Goal: Navigation & Orientation: Go to known website

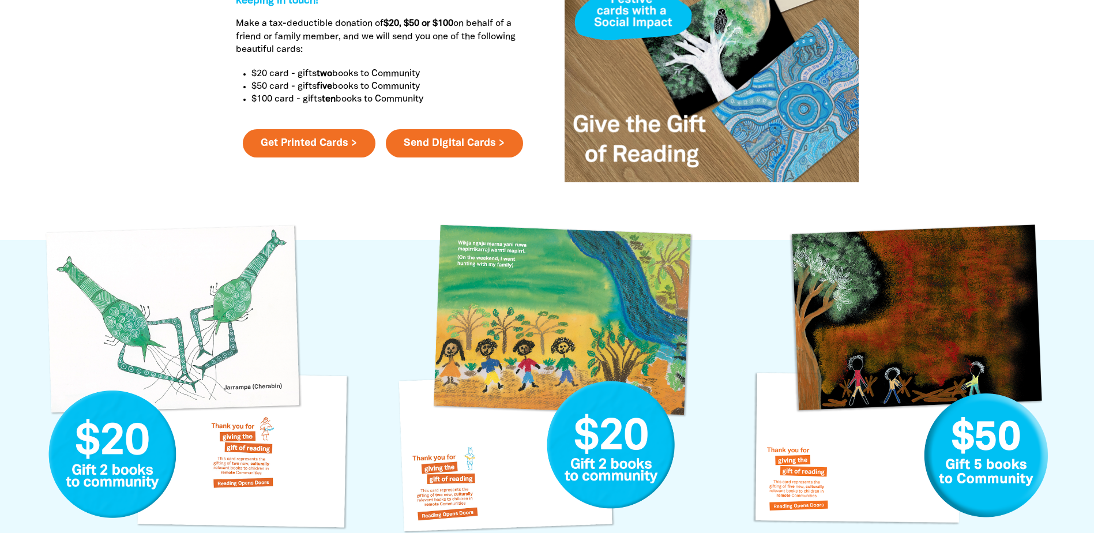
scroll to position [577, 0]
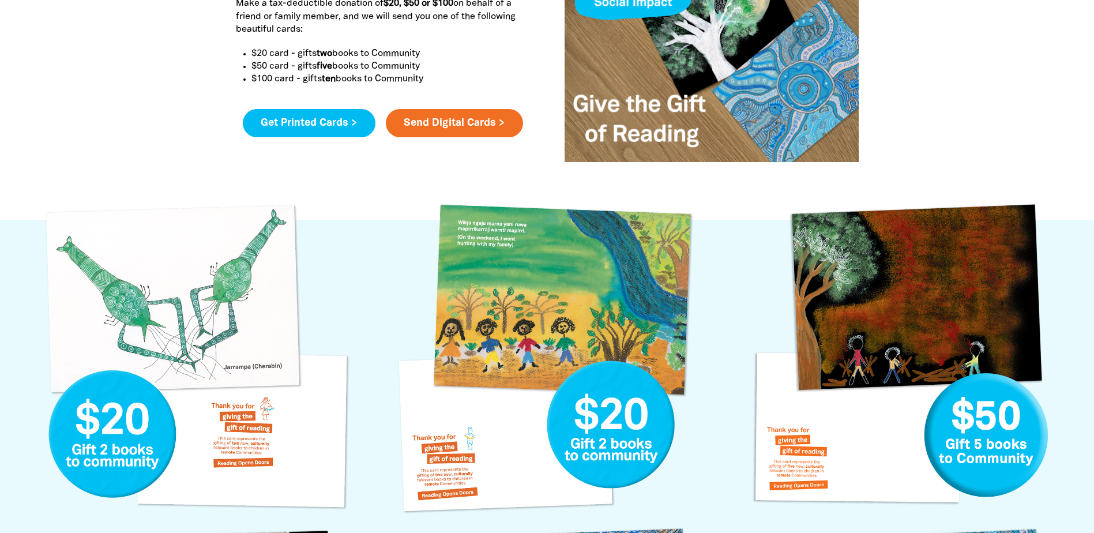
click at [316, 126] on link "Get Printed Cards >" at bounding box center [309, 123] width 133 height 29
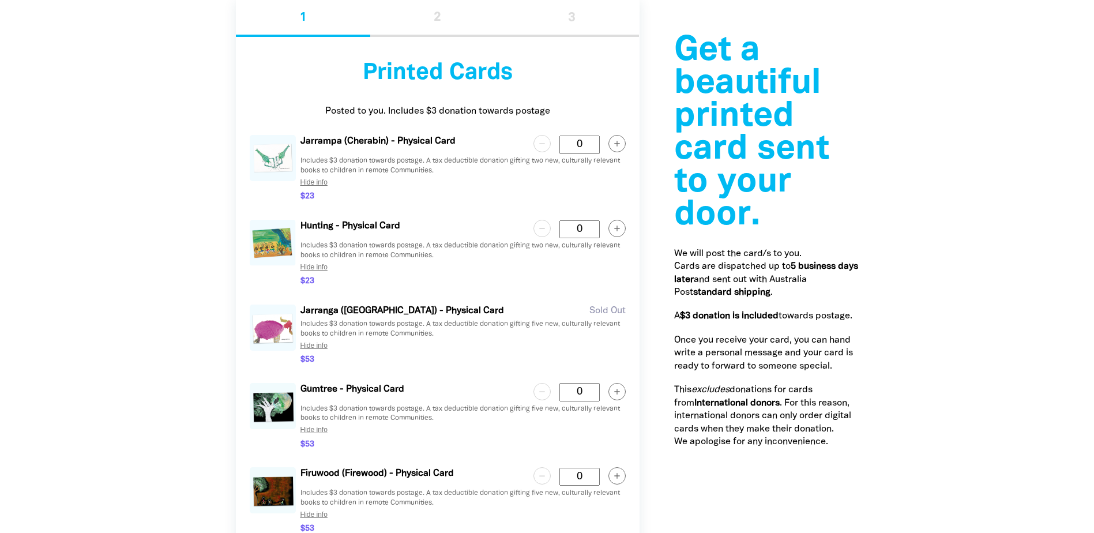
click at [150, 192] on div at bounding box center [547, 384] width 1094 height 931
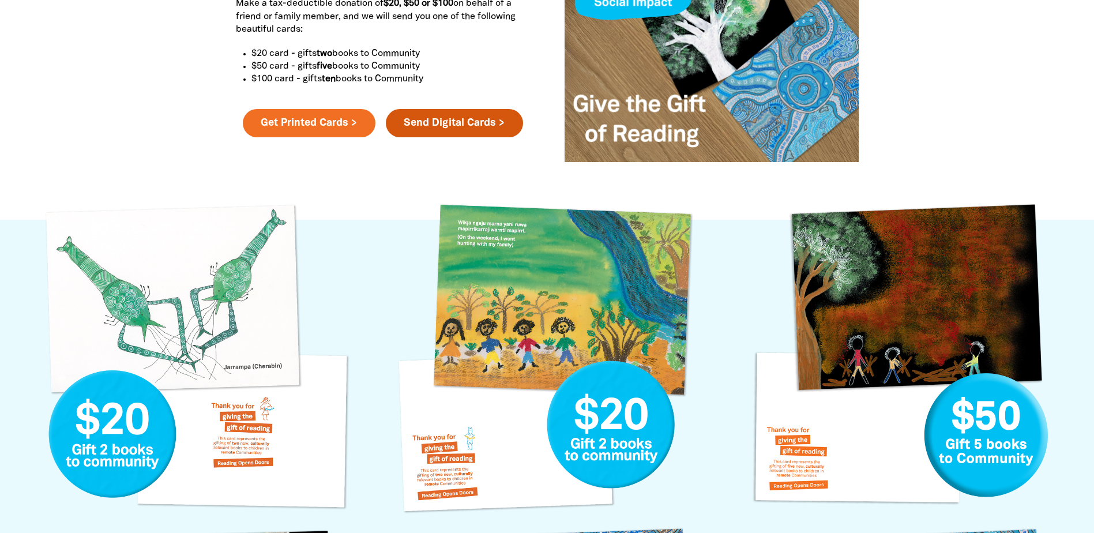
click at [462, 127] on link "Send Digital Cards >" at bounding box center [454, 123] width 137 height 29
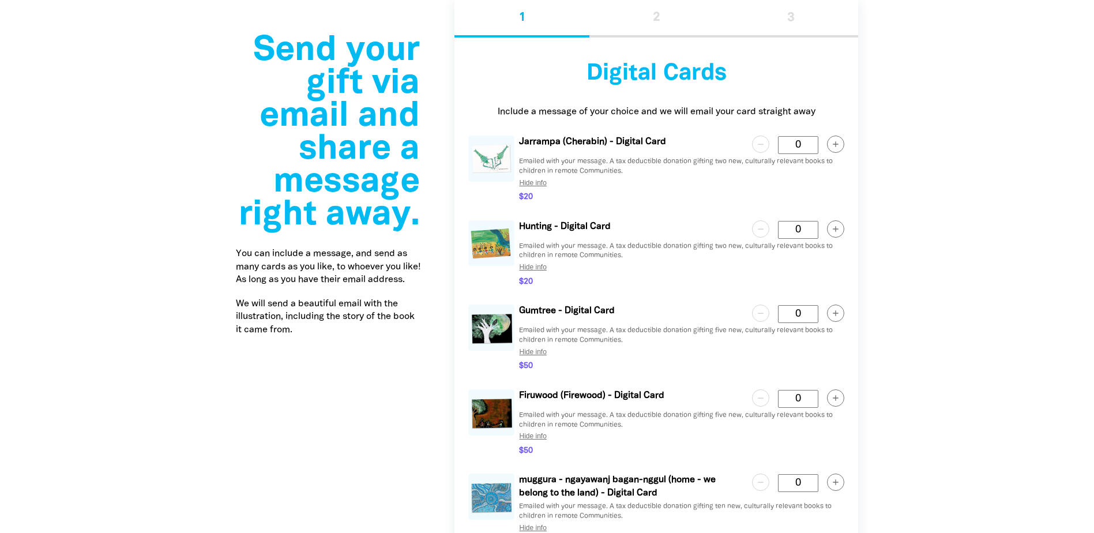
click at [980, 141] on div at bounding box center [547, 357] width 1094 height 760
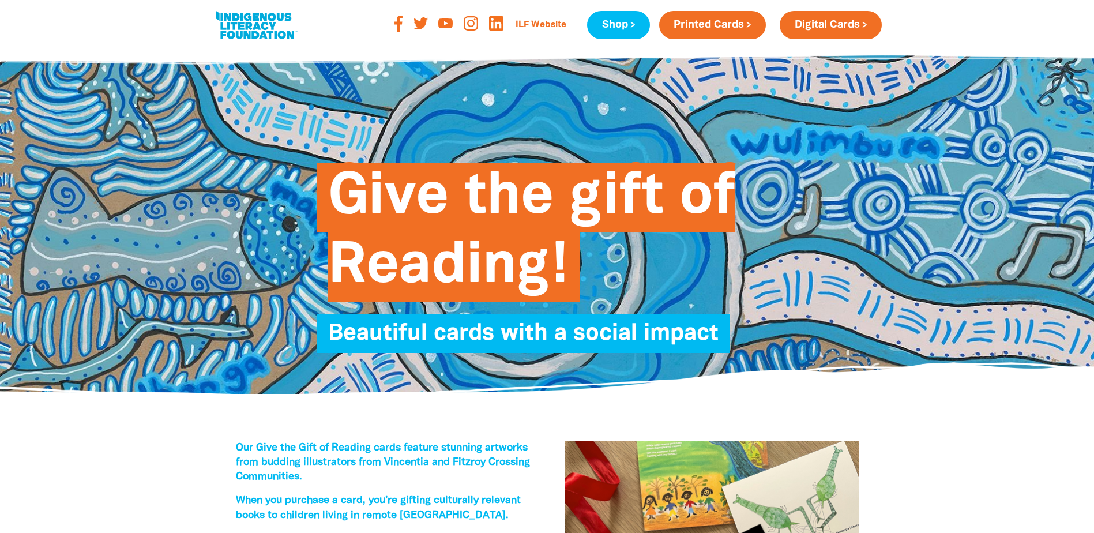
scroll to position [0, 0]
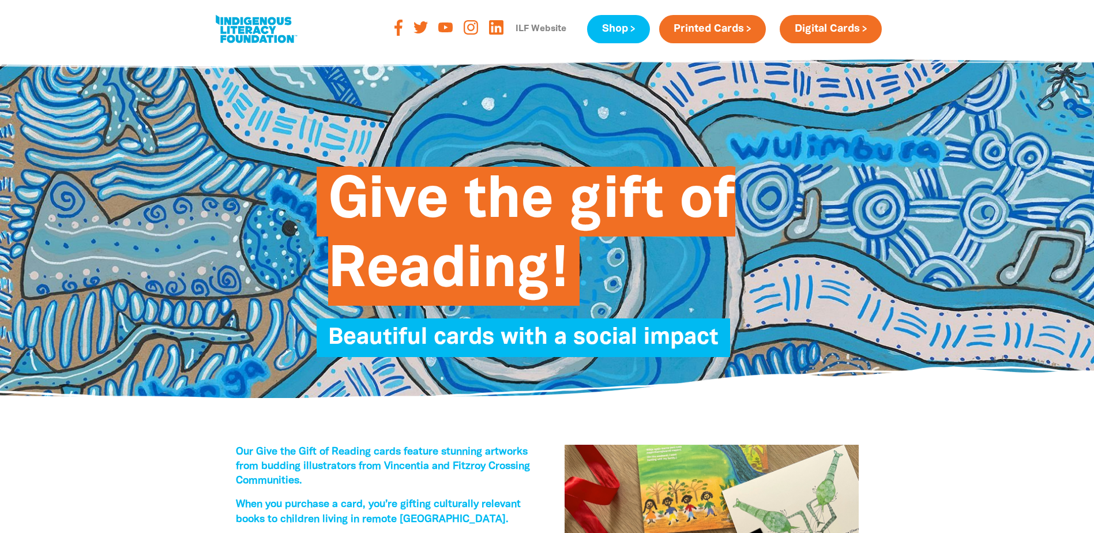
click at [542, 30] on link "ILF Website" at bounding box center [541, 29] width 65 height 18
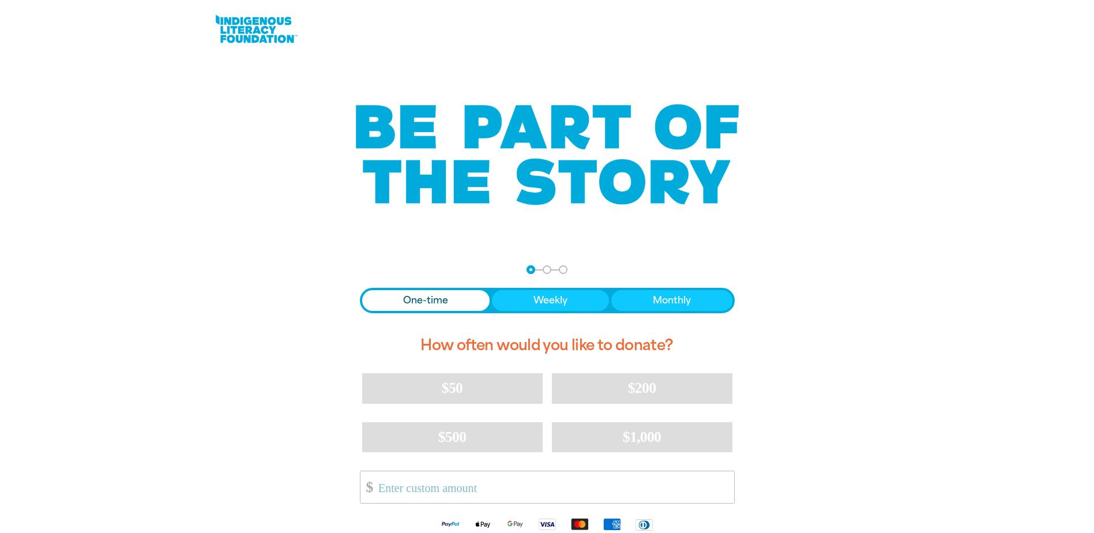
click at [190, 395] on div at bounding box center [547, 431] width 1094 height 361
drag, startPoint x: 847, startPoint y: 250, endPoint x: 863, endPoint y: 239, distance: 19.5
click at [849, 248] on div at bounding box center [547, 154] width 692 height 193
click at [207, 89] on div at bounding box center [547, 154] width 692 height 193
click at [218, 18] on link at bounding box center [256, 29] width 87 height 35
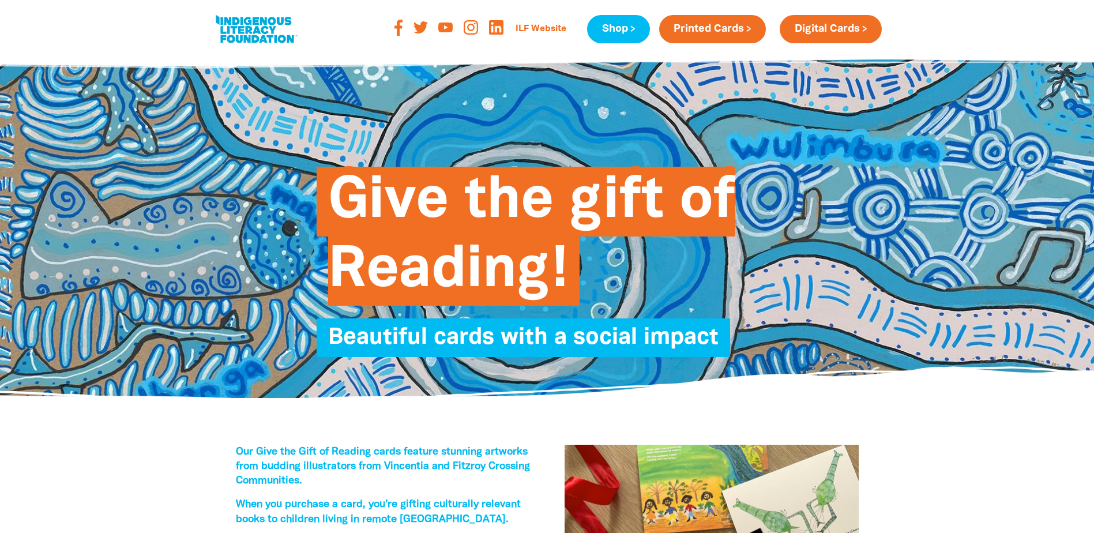
click at [637, 35] on link "Shop" at bounding box center [618, 29] width 62 height 28
